Goal: Transaction & Acquisition: Purchase product/service

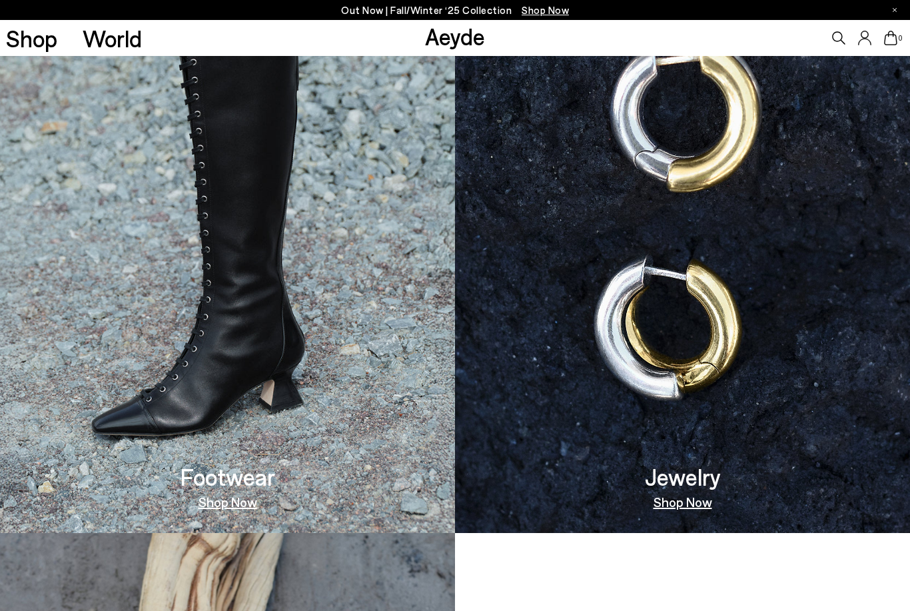
scroll to position [953, 0]
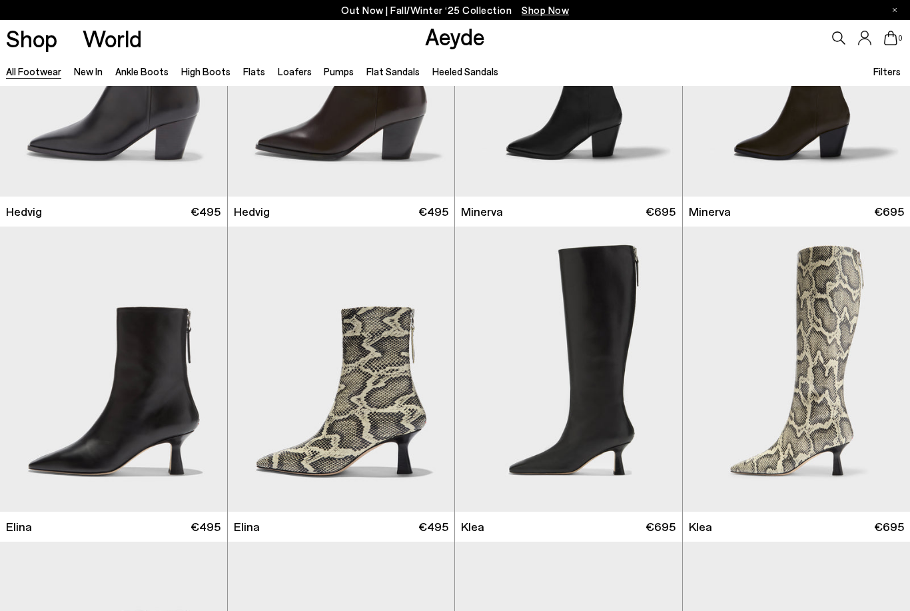
scroll to position [1135, 0]
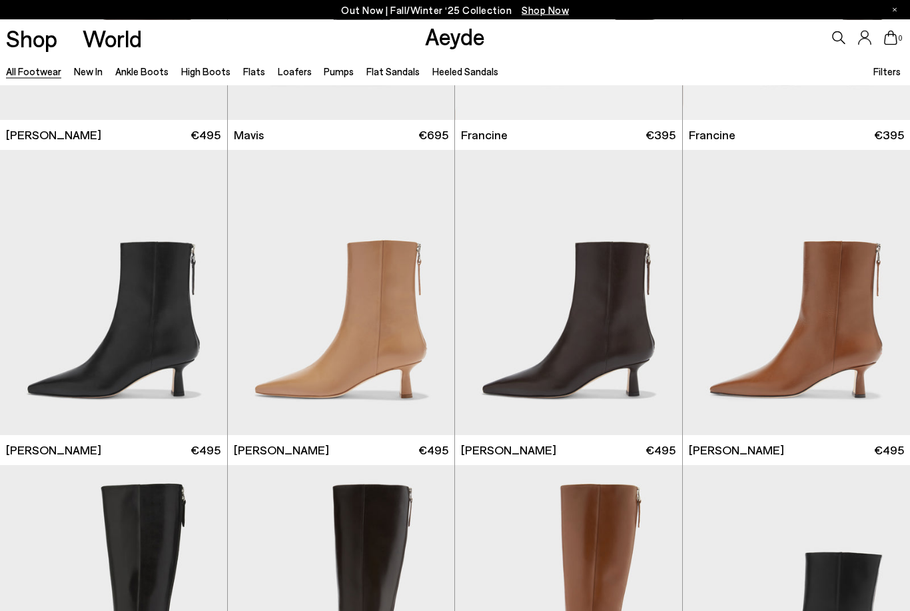
scroll to position [2144, 0]
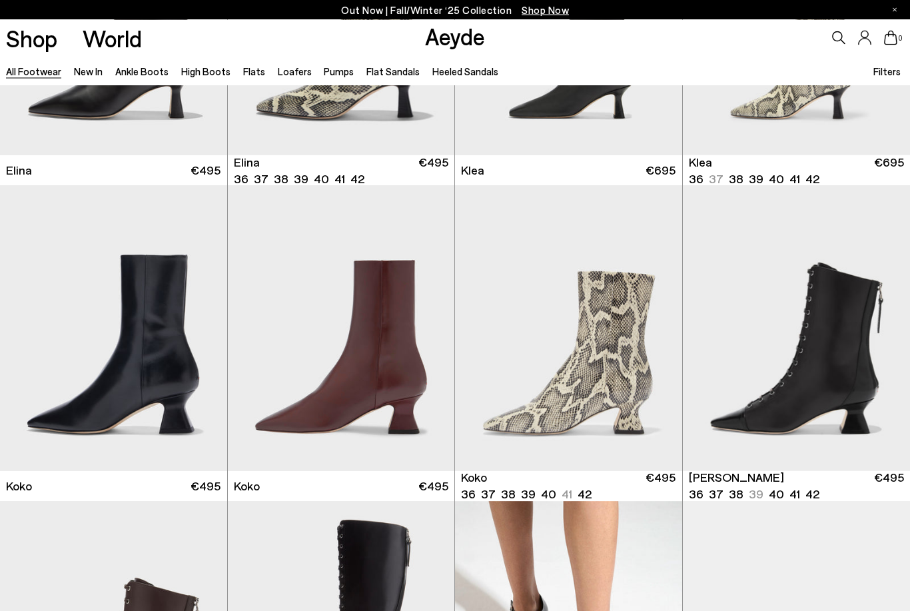
scroll to position [1477, 0]
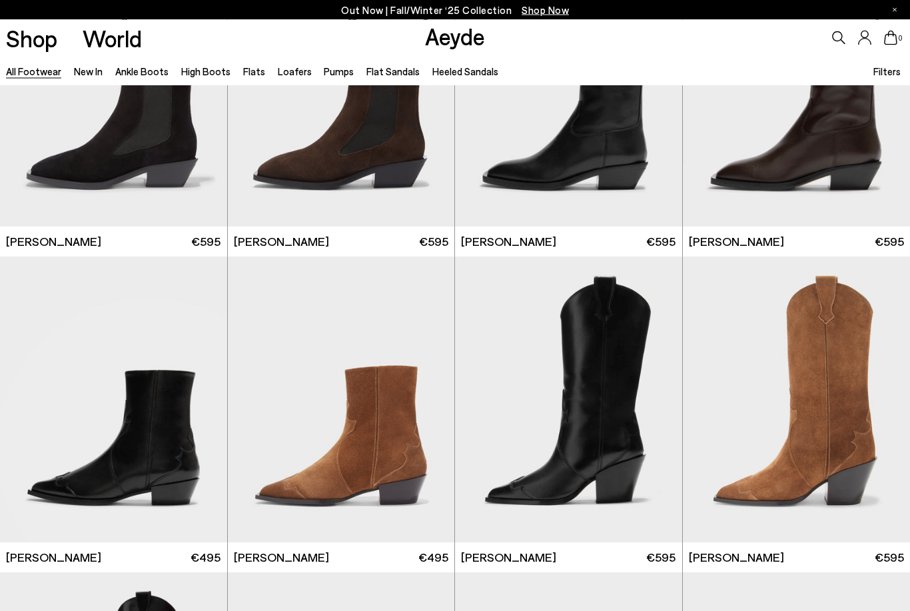
scroll to position [9342, 0]
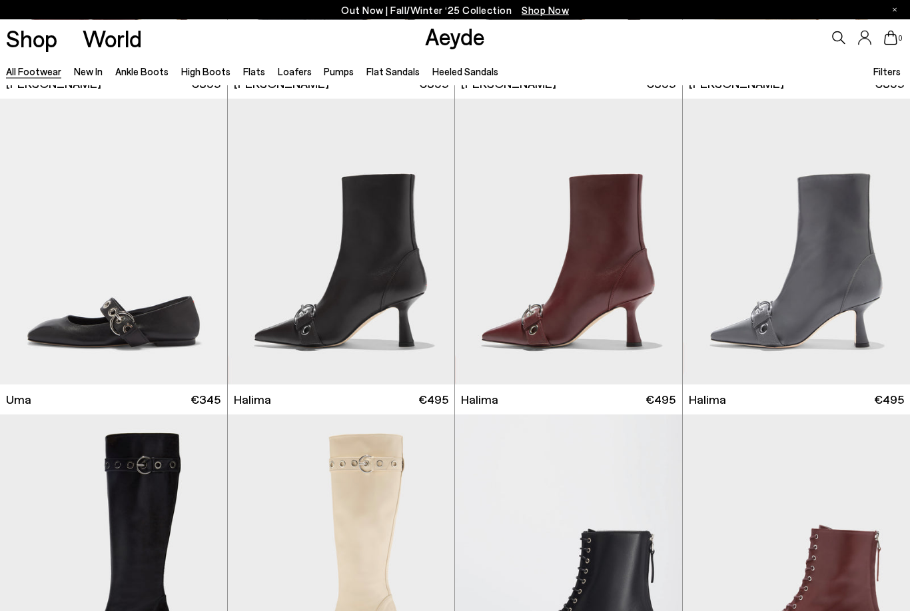
scroll to position [14248, 0]
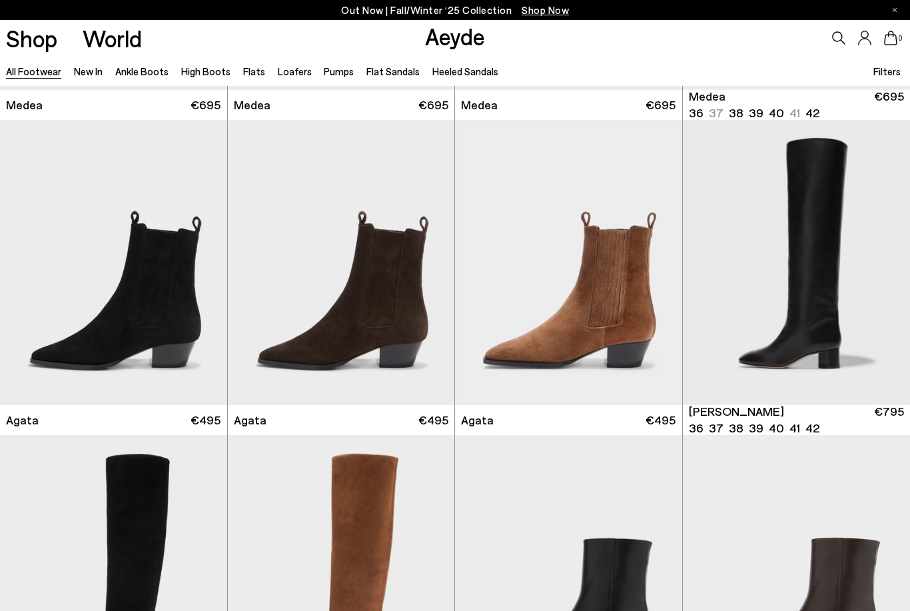
scroll to position [283, 0]
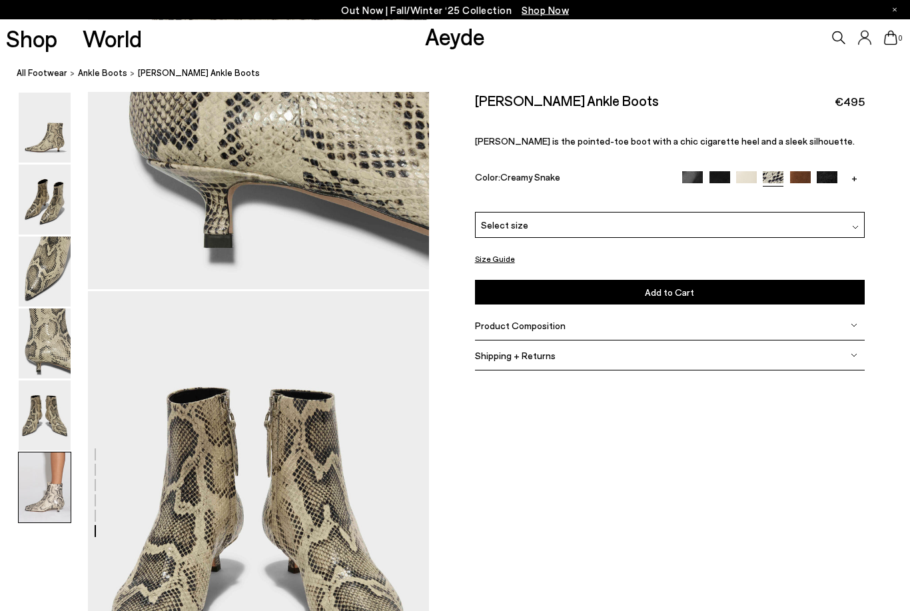
scroll to position [2378, 0]
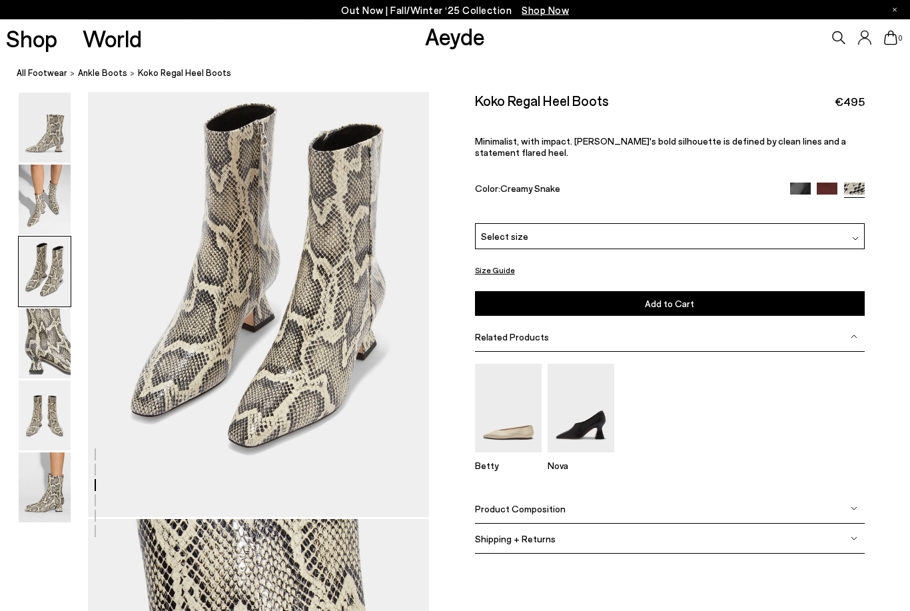
scroll to position [945, 0]
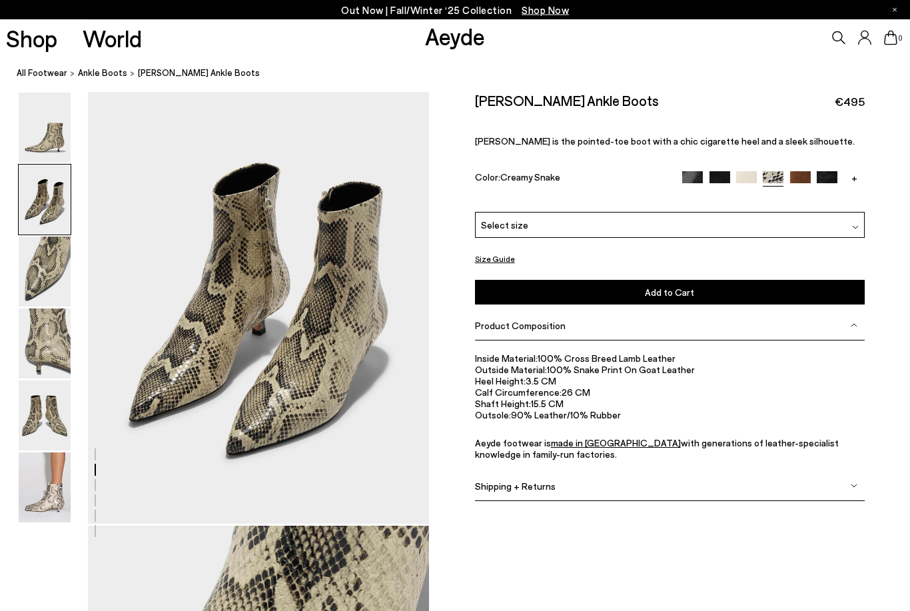
scroll to position [441, 0]
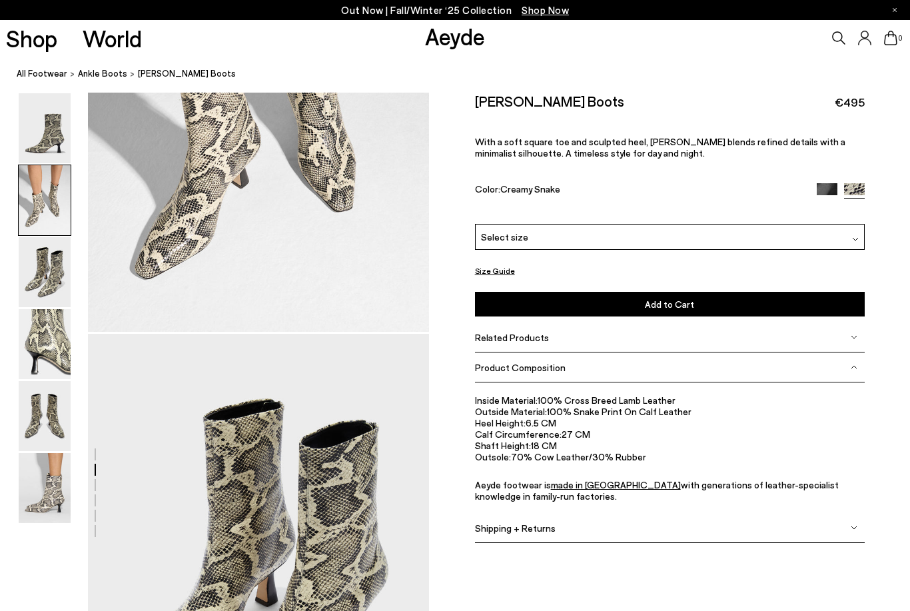
scroll to position [1829, 0]
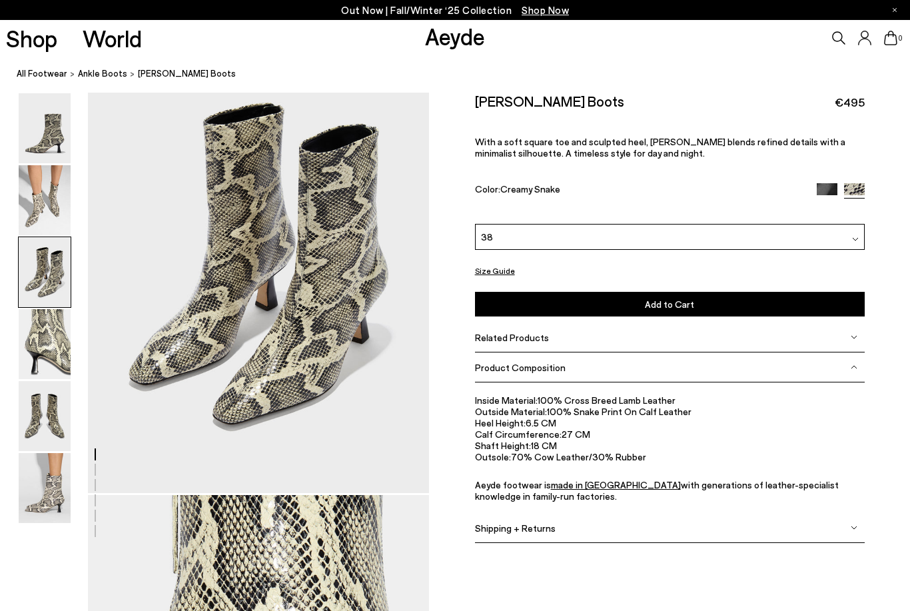
scroll to position [968, 0]
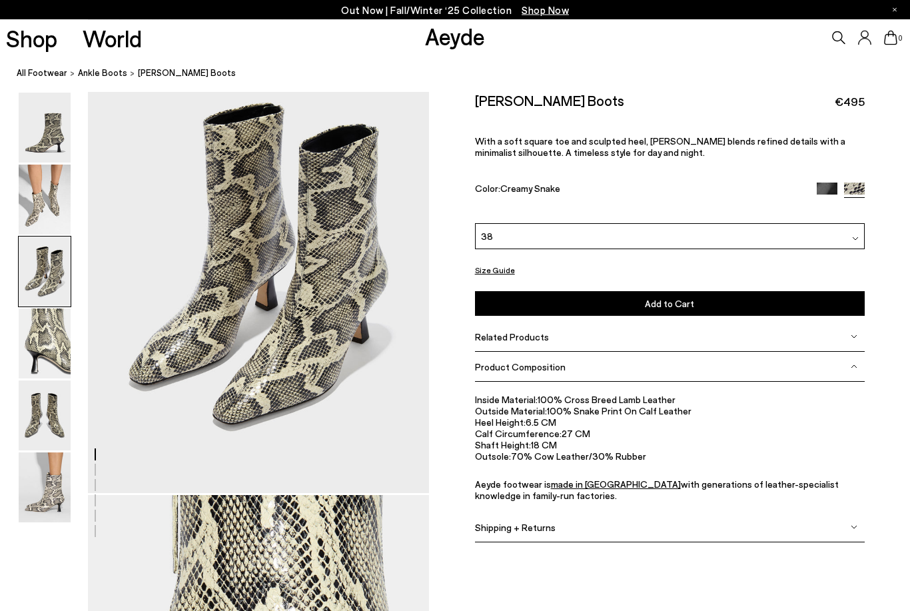
scroll to position [1872, 0]
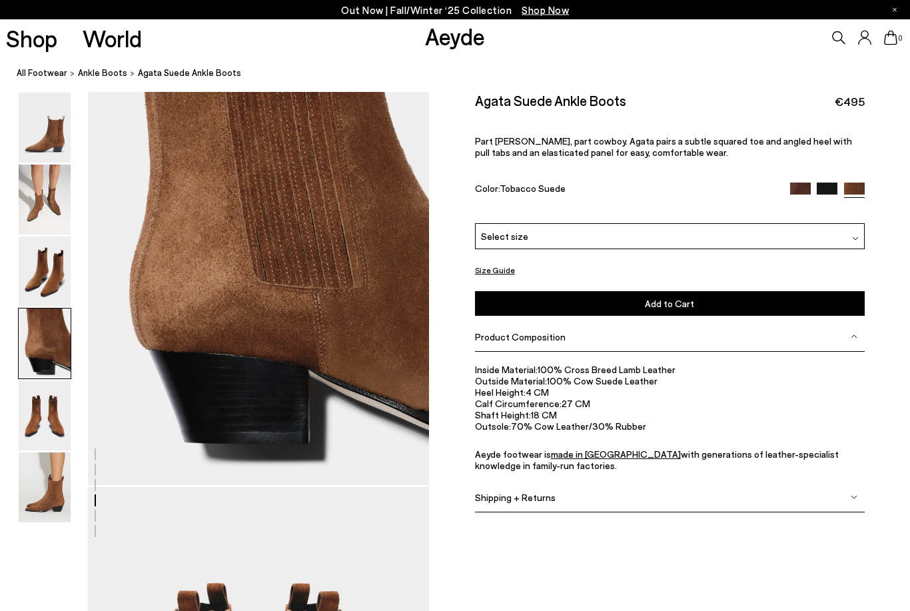
scroll to position [1372, 0]
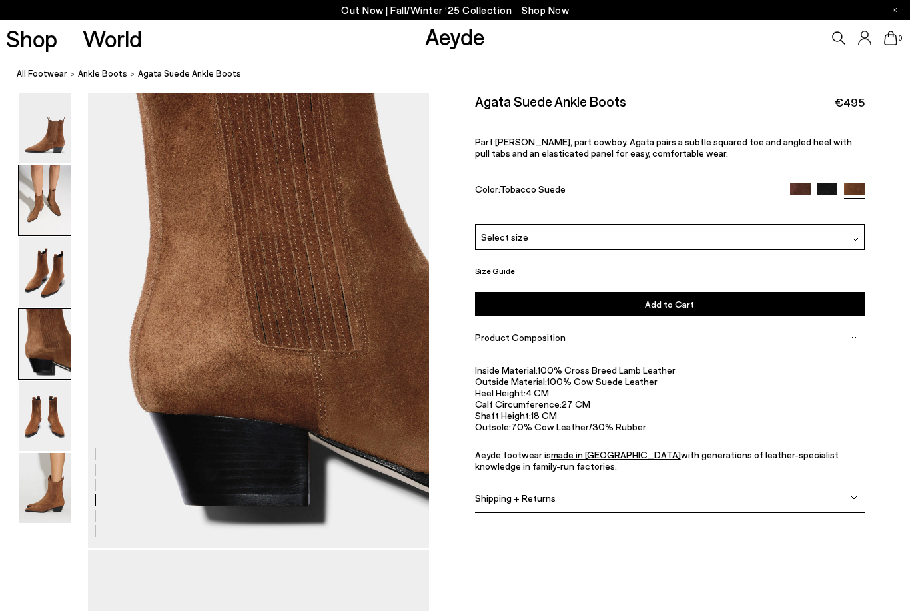
click at [52, 226] on img at bounding box center [45, 200] width 52 height 70
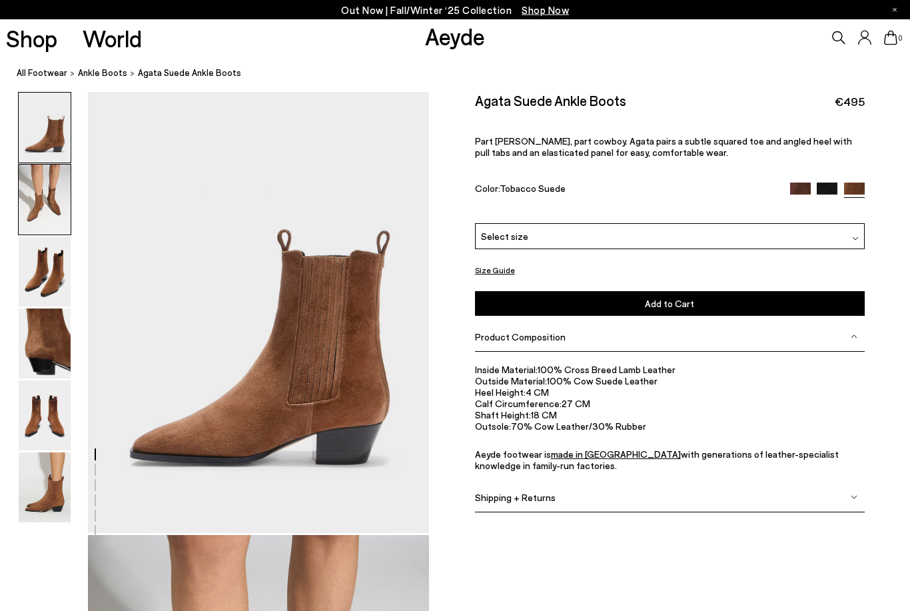
scroll to position [0, 0]
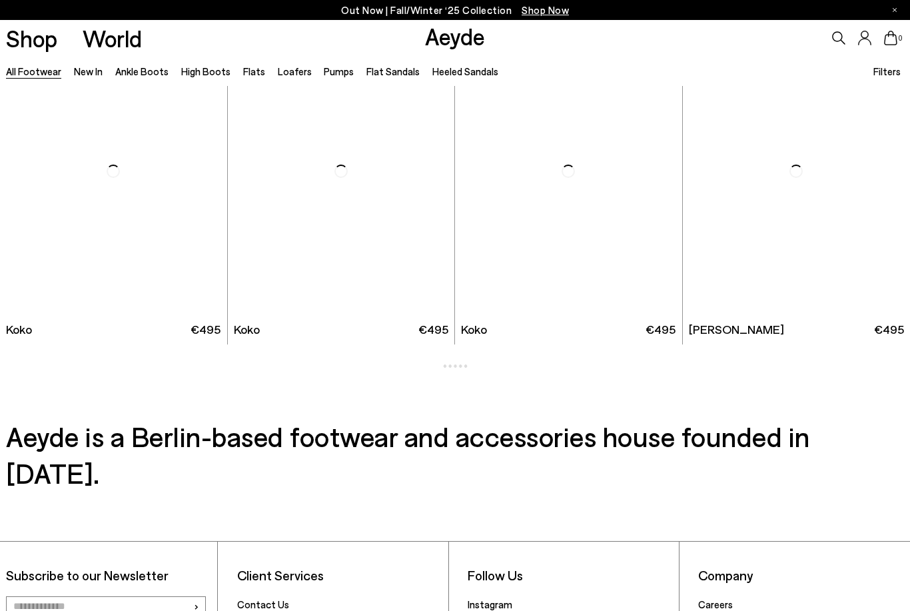
scroll to position [1656, 0]
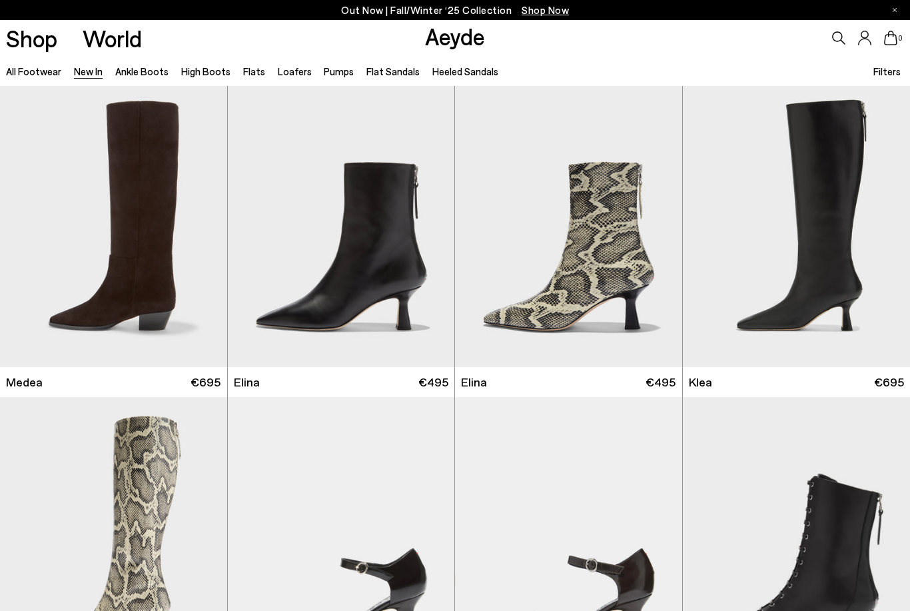
scroll to position [947, 0]
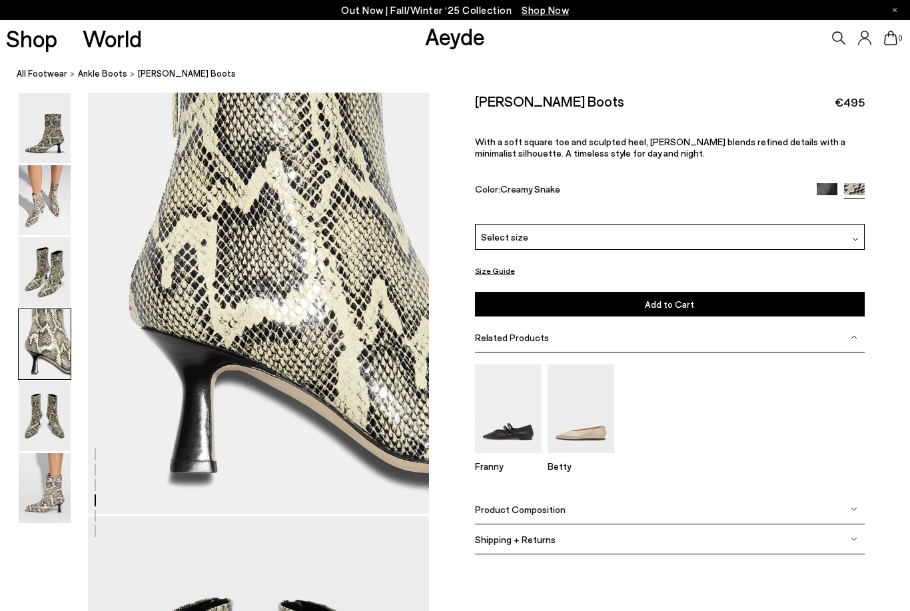
scroll to position [1327, 0]
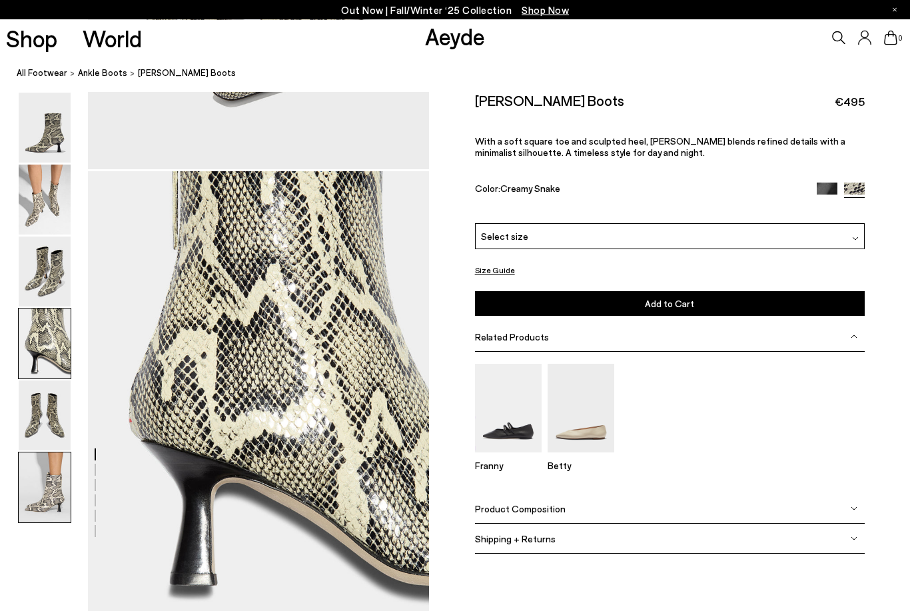
scroll to position [1291, 0]
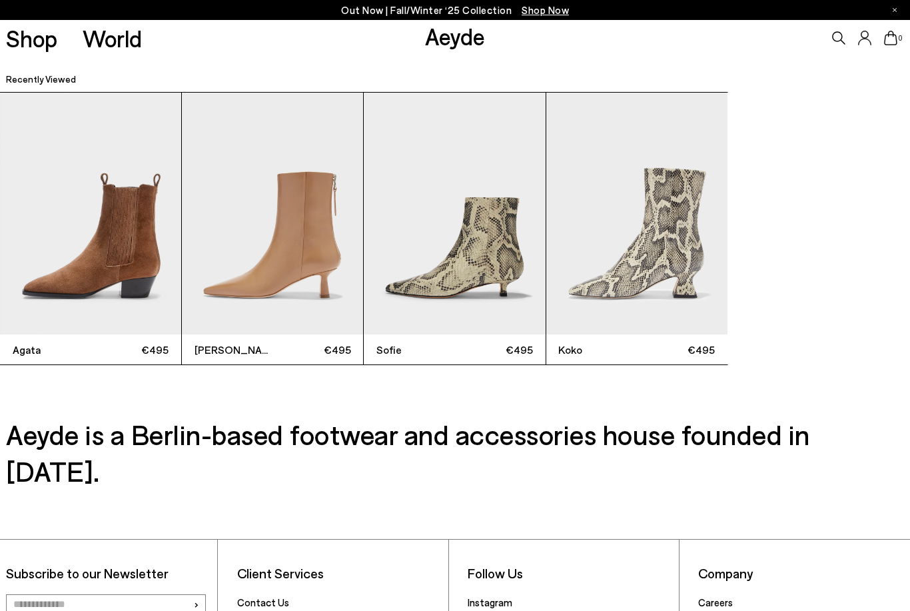
scroll to position [3706, 0]
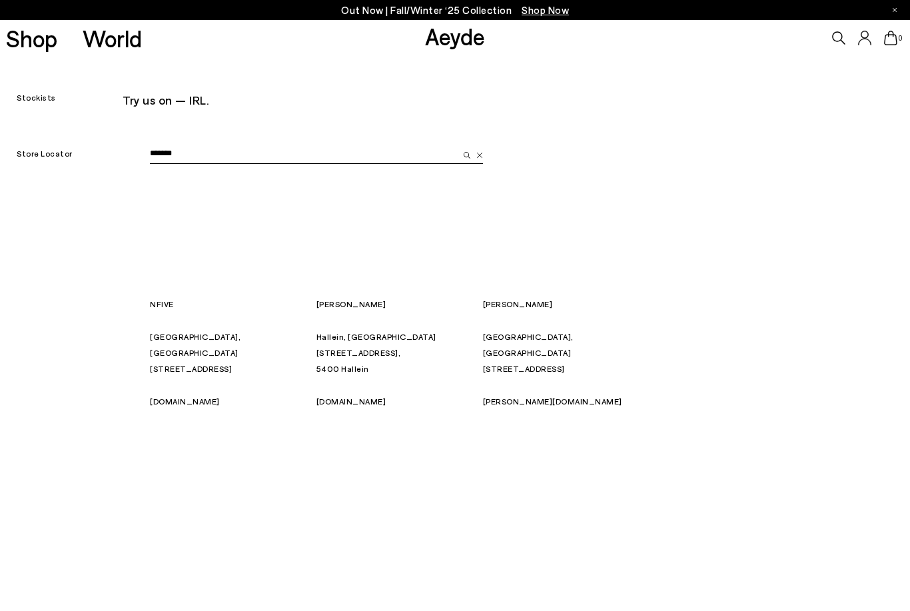
type input "*******"
